Goal: Task Accomplishment & Management: Complete application form

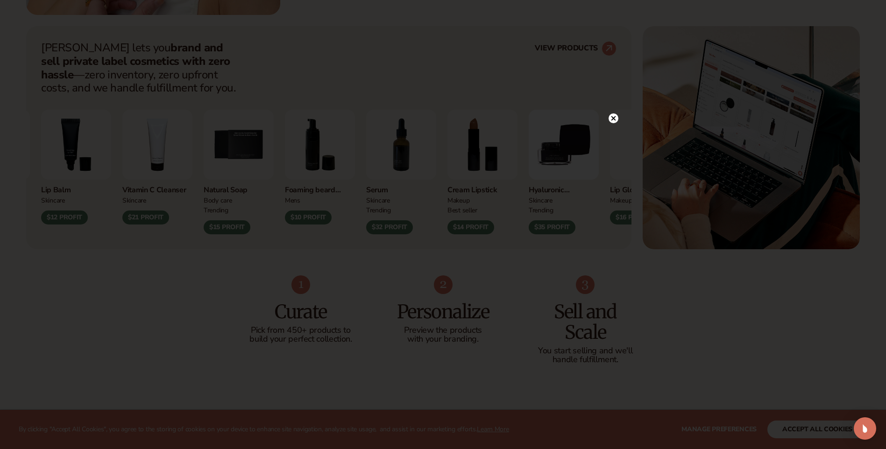
scroll to position [367, 0]
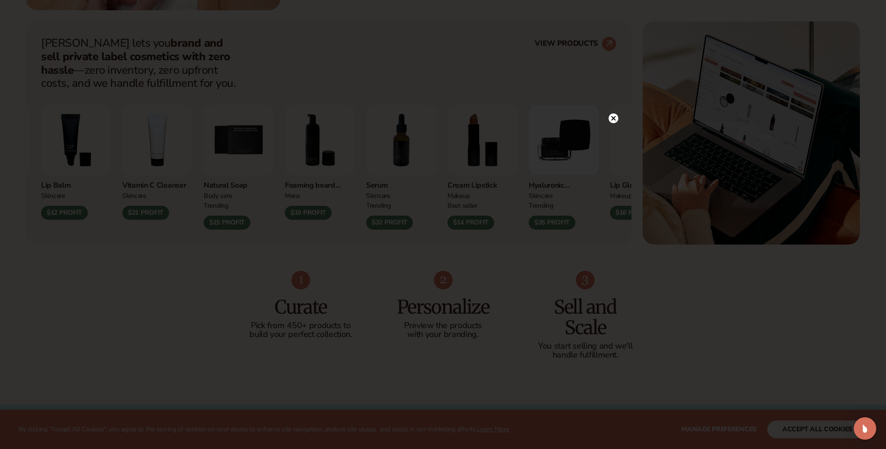
click at [613, 118] on icon at bounding box center [613, 118] width 5 height 5
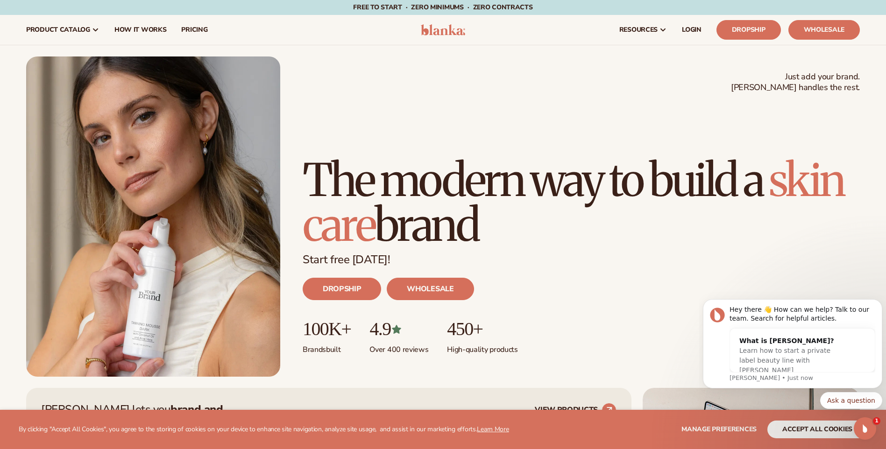
scroll to position [0, 0]
click at [141, 39] on link "How It Works" at bounding box center [140, 30] width 67 height 30
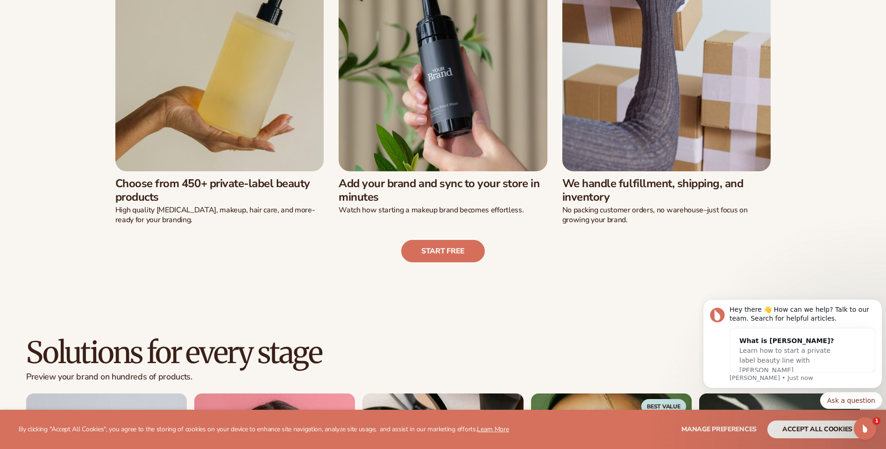
scroll to position [353, 0]
click at [449, 245] on link "Start free" at bounding box center [443, 251] width 84 height 22
